Goal: Information Seeking & Learning: Understand process/instructions

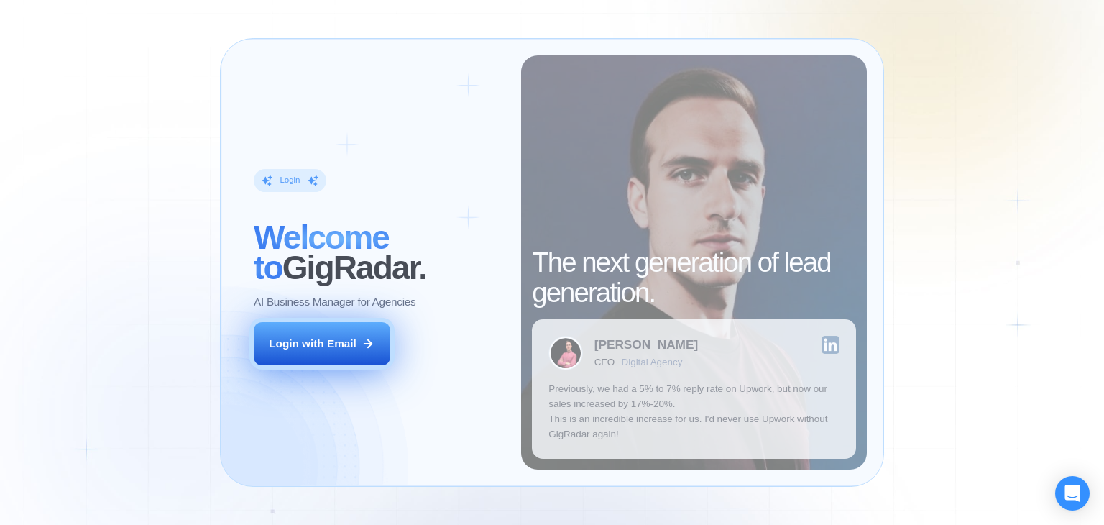
click at [338, 354] on button "Login with Email" at bounding box center [322, 343] width 137 height 43
